Goal: Information Seeking & Learning: Learn about a topic

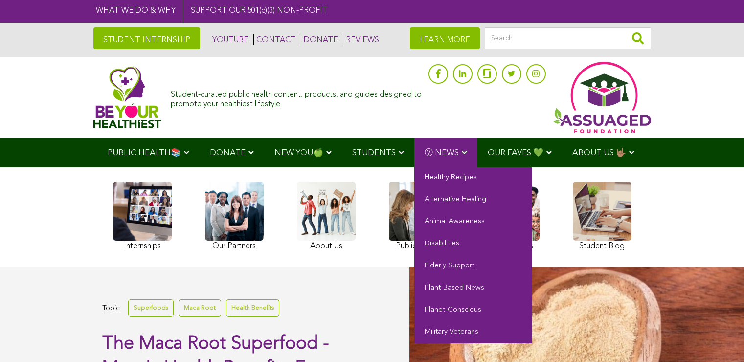
click at [439, 150] on span "Ⓥ NEWS" at bounding box center [442, 153] width 34 height 8
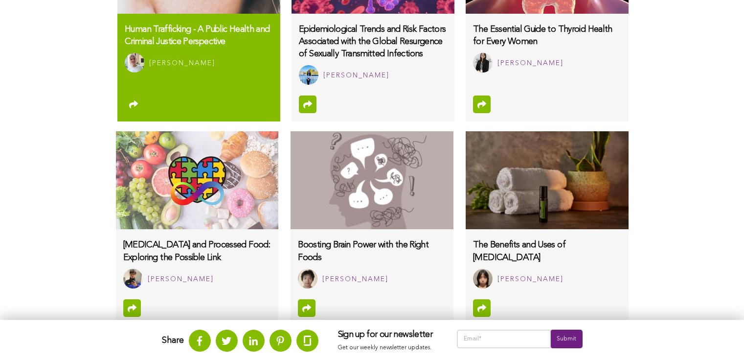
scroll to position [783, 0]
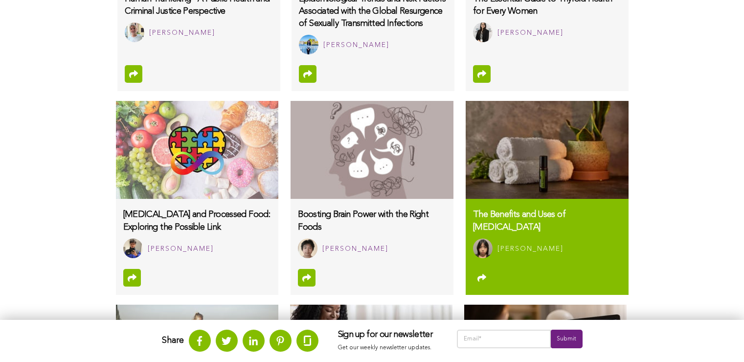
click at [480, 240] on img at bounding box center [483, 248] width 20 height 20
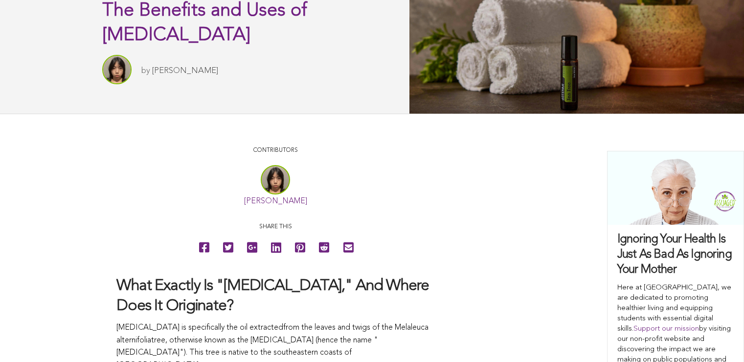
scroll to position [342, 0]
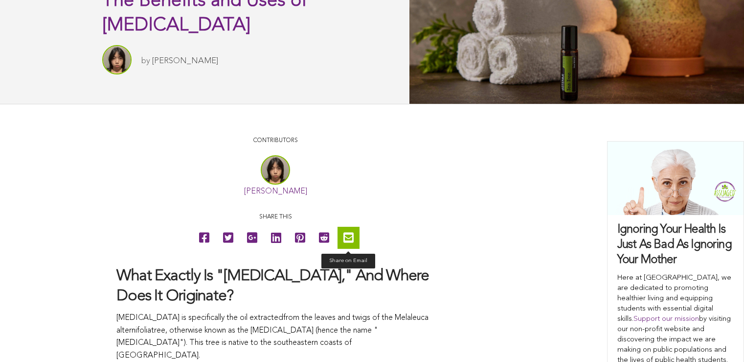
click at [350, 244] on icon at bounding box center [348, 237] width 10 height 22
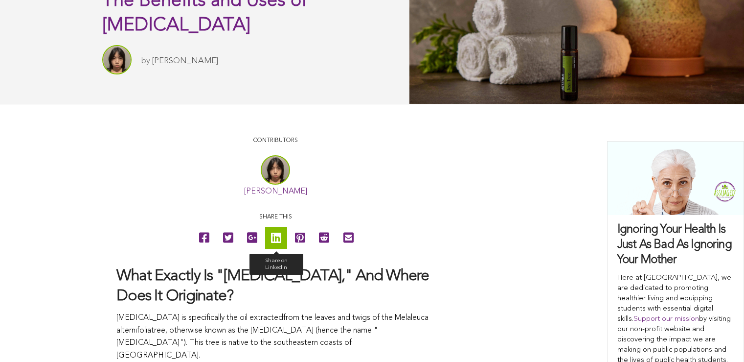
click at [276, 237] on icon at bounding box center [276, 237] width 10 height 22
